Goal: Task Accomplishment & Management: Use online tool/utility

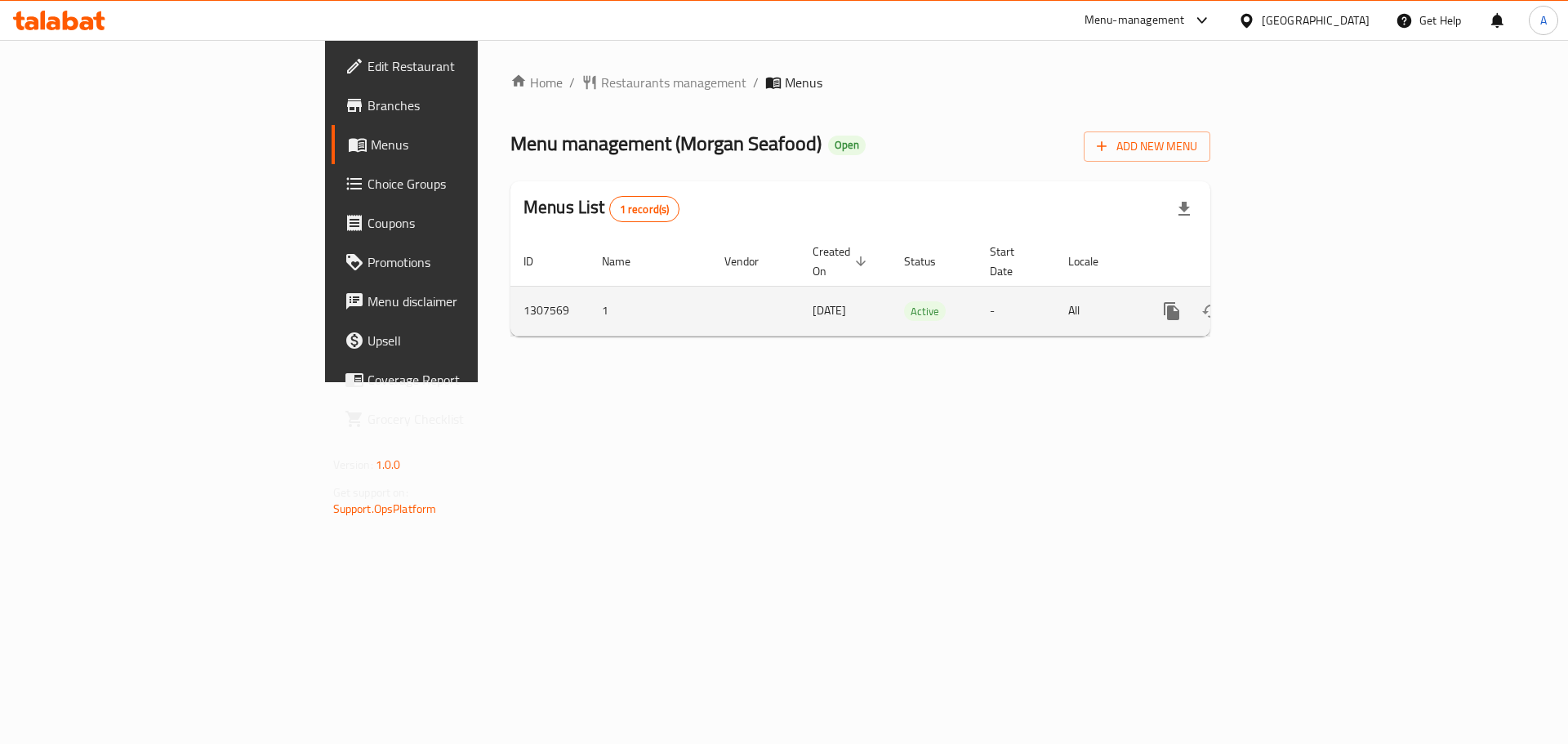
click at [1296, 304] on icon "enhanced table" at bounding box center [1289, 311] width 15 height 15
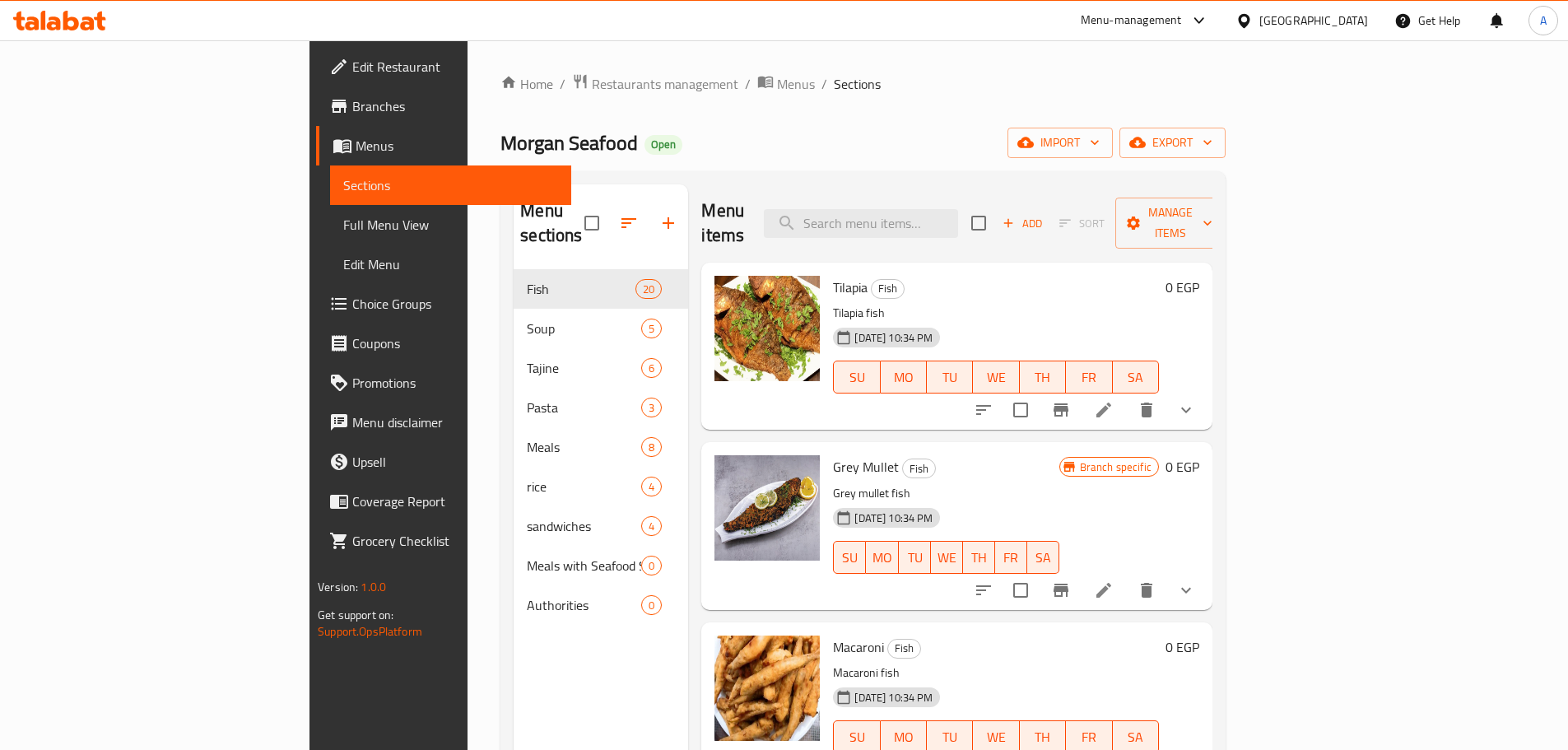
click at [1226, 198] on div "Add Sort Manage items" at bounding box center [1098, 223] width 254 height 51
click at [1213, 220] on span "Manage items" at bounding box center [1170, 223] width 84 height 41
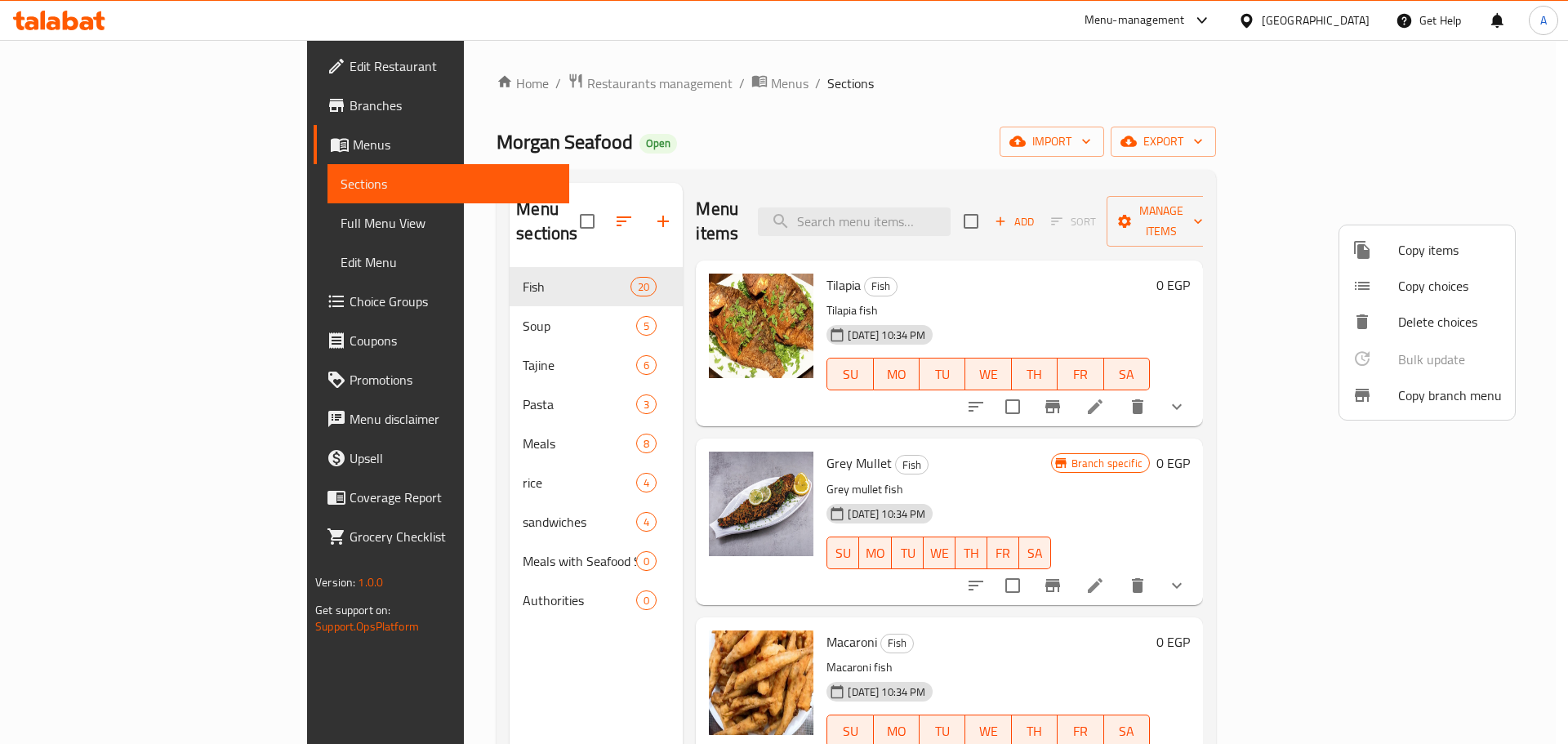
click at [1410, 395] on span "Copy branch menu" at bounding box center [1450, 394] width 104 height 19
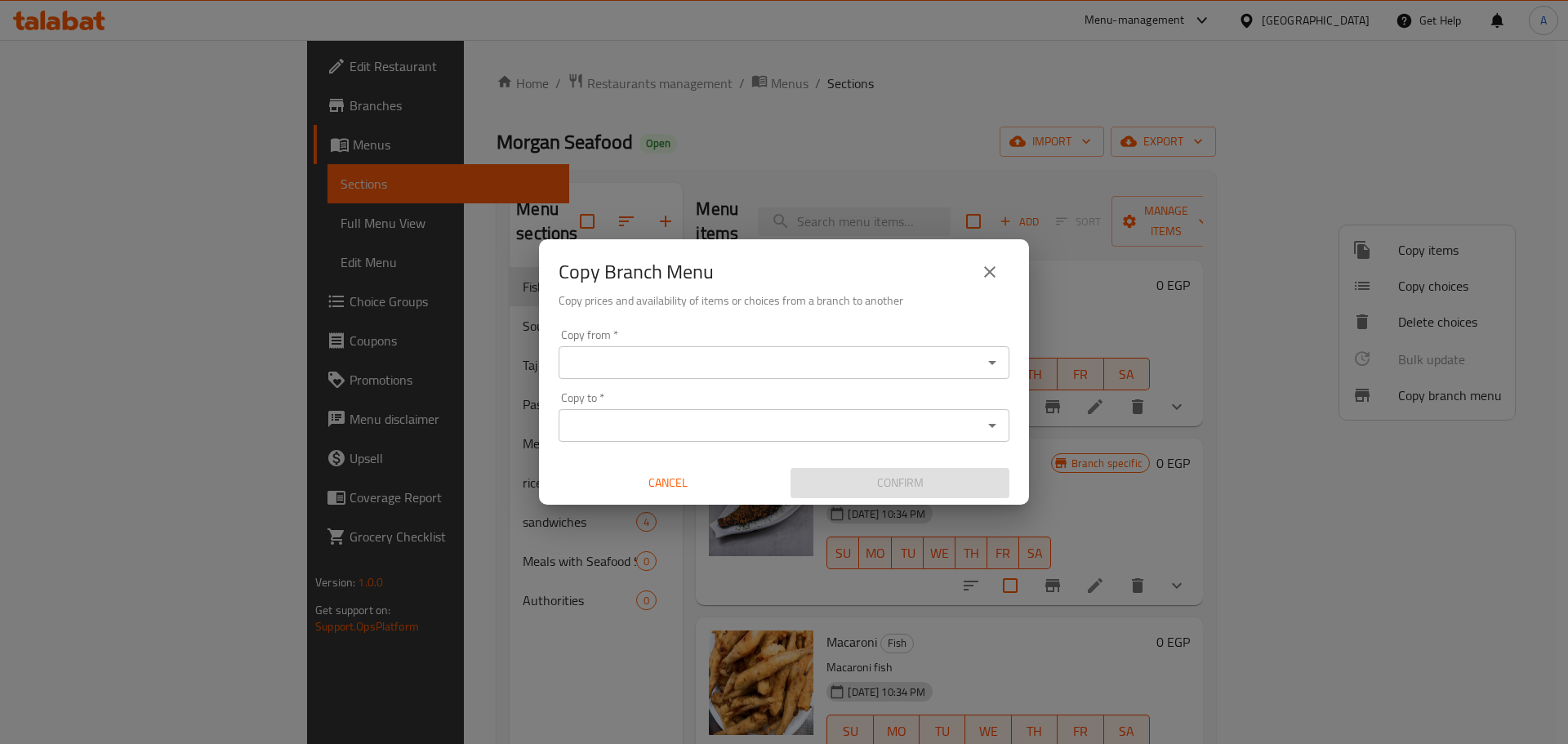
click at [658, 366] on input "Copy from   *" at bounding box center [770, 362] width 414 height 23
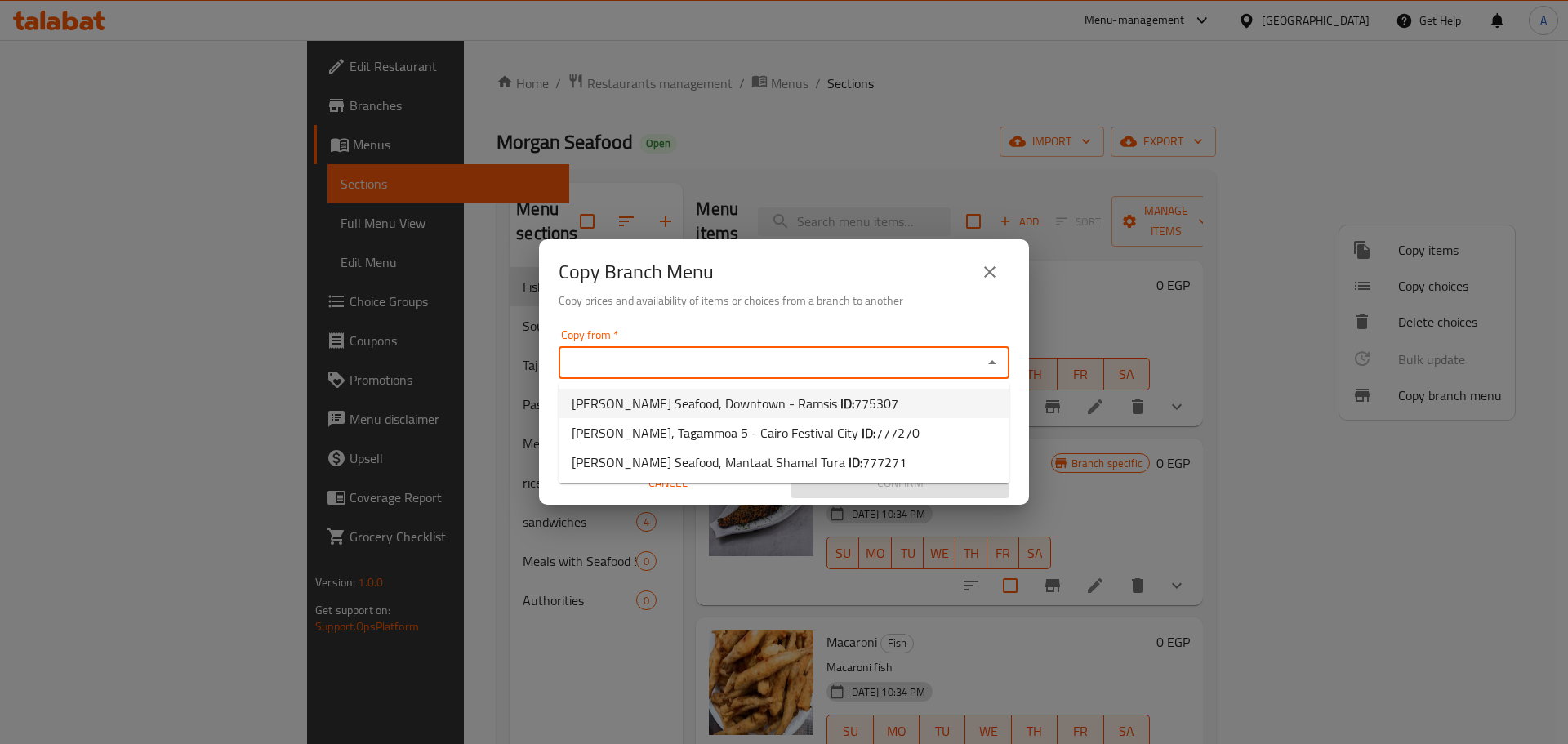
click at [684, 399] on span "[PERSON_NAME] Seafood, Downtown - Ramsis ID: 775307" at bounding box center [735, 403] width 327 height 19
type input "[PERSON_NAME] Seafood, Downtown - Ramsis"
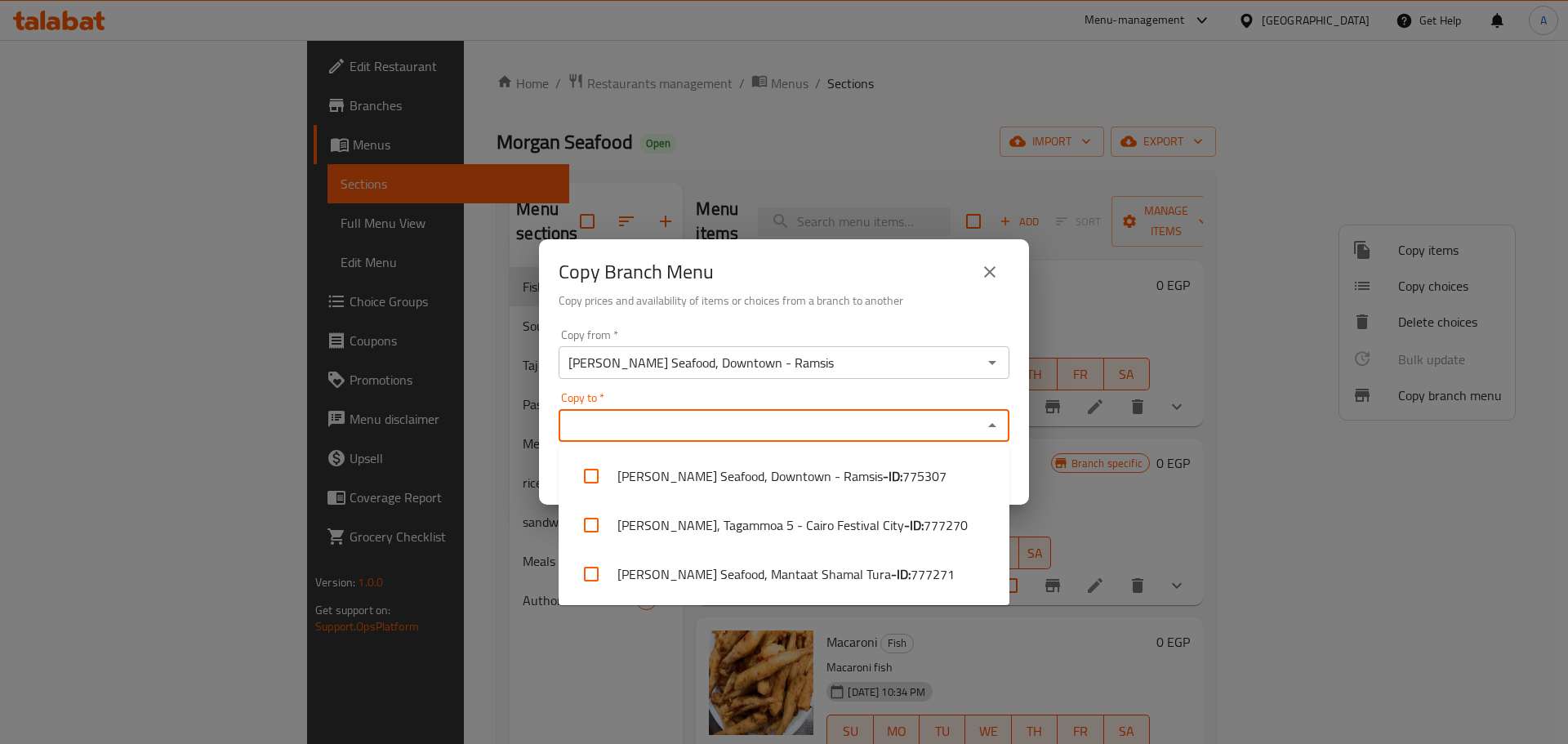
click at [773, 428] on input "Copy to   *" at bounding box center [770, 425] width 414 height 23
click at [910, 567] on span "777271" at bounding box center [932, 573] width 44 height 19
checkbox input "true"
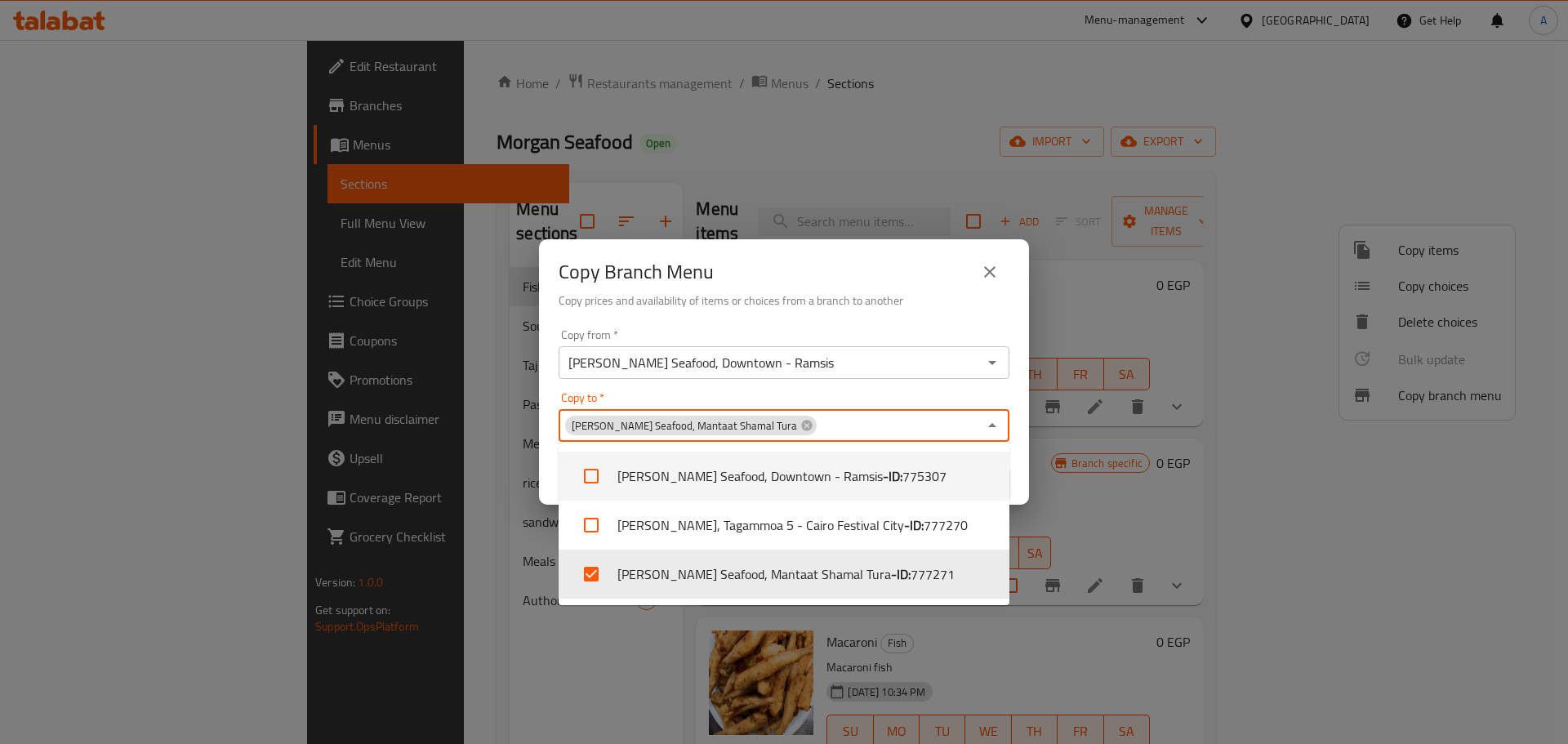
click at [1019, 471] on div "Copy from   * [PERSON_NAME] Seafood, Downtown - Ramsis Copy from * Copy to   * …" at bounding box center [784, 414] width 490 height 182
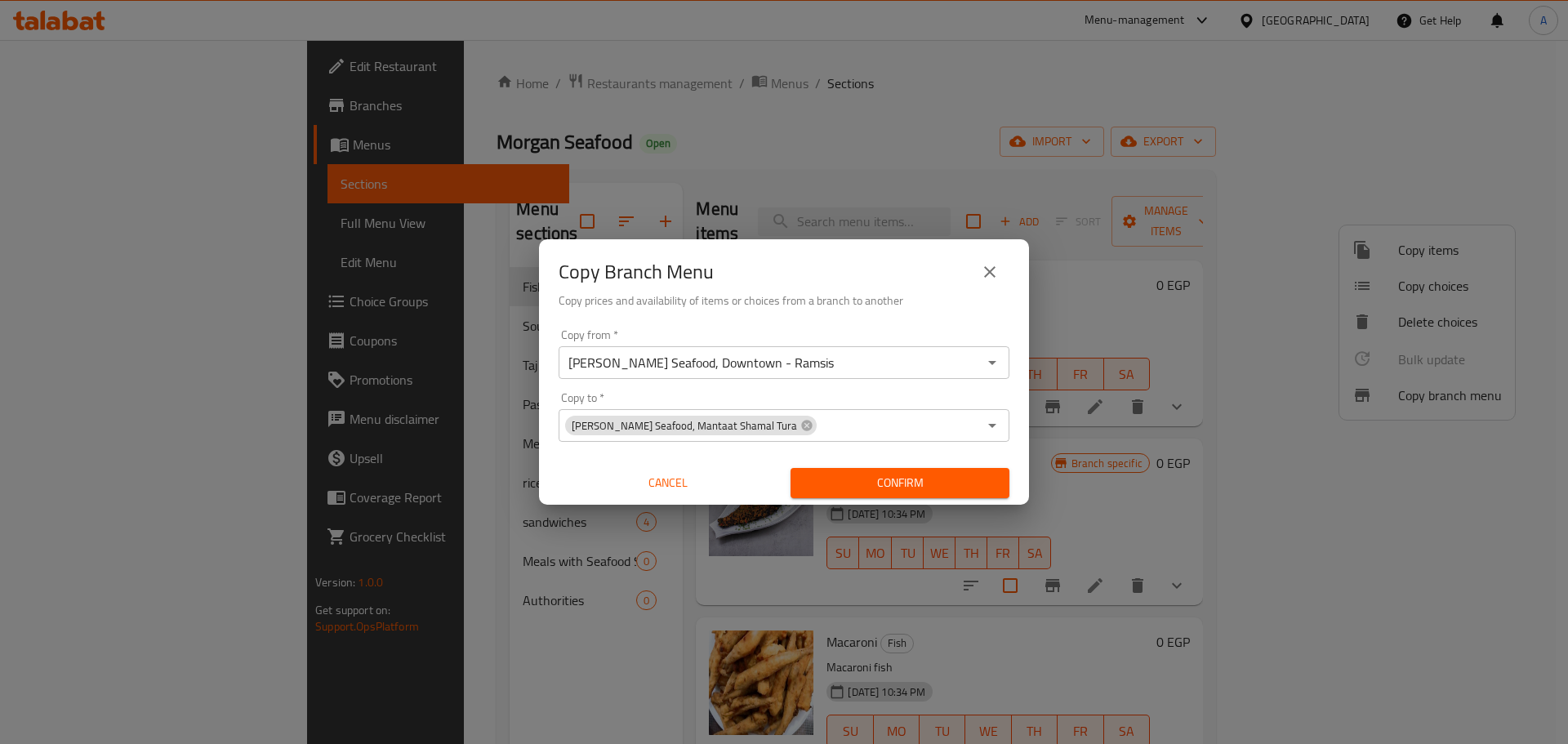
click at [964, 501] on div "Confirm" at bounding box center [899, 483] width 232 height 43
click at [970, 483] on span "Confirm" at bounding box center [900, 483] width 193 height 20
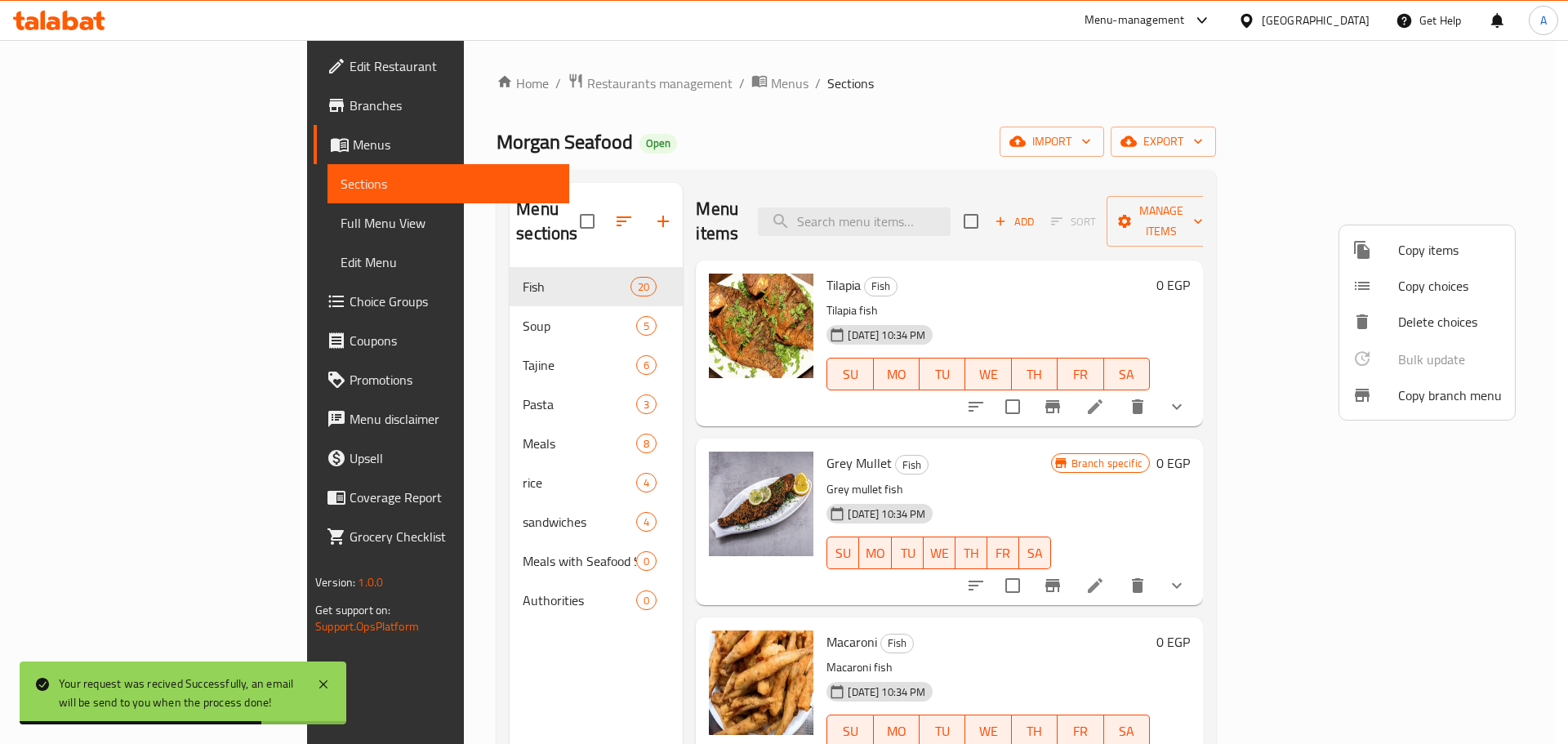
click at [85, 103] on div at bounding box center [784, 372] width 1568 height 744
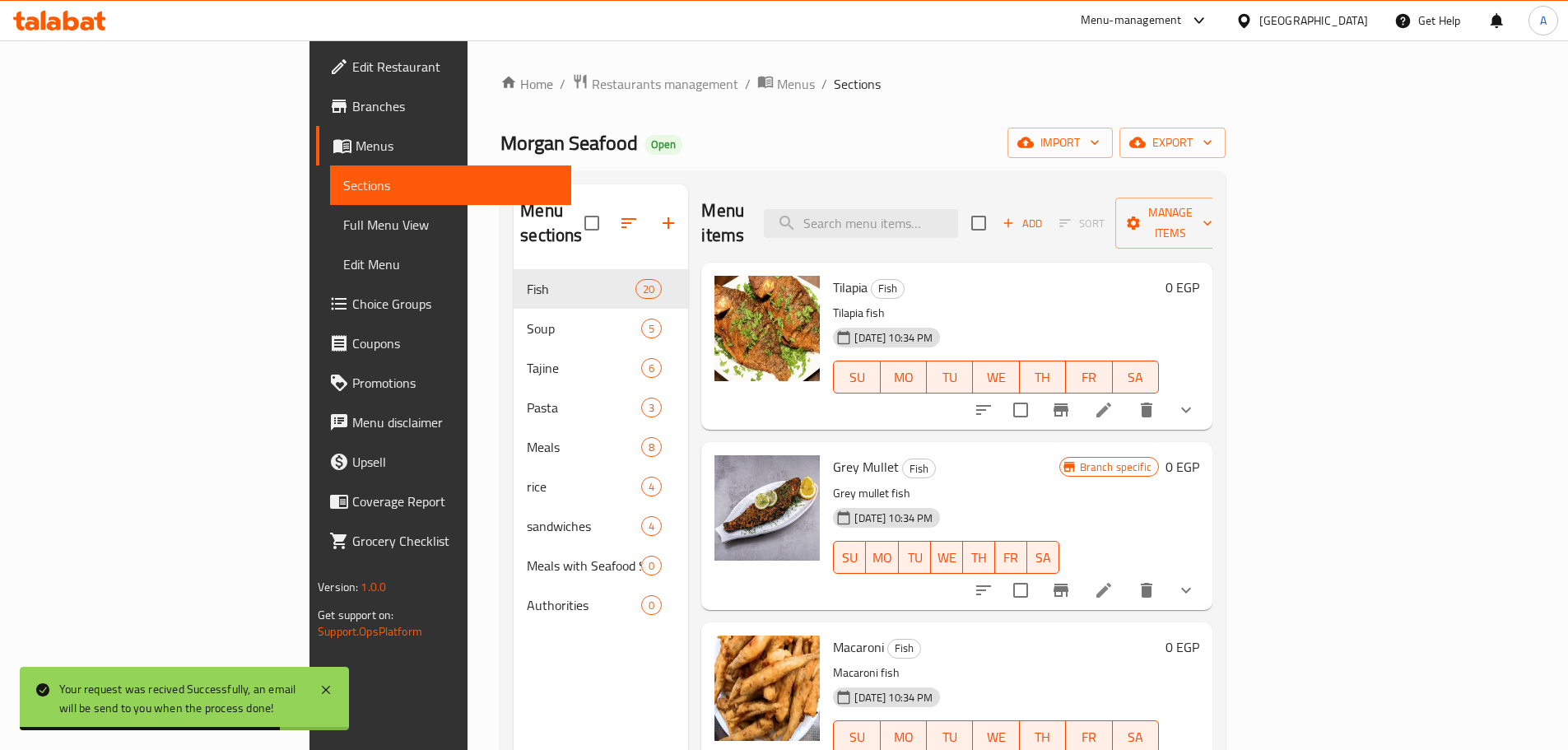
click at [352, 109] on span "Branches" at bounding box center [455, 105] width 205 height 19
